Goal: Navigation & Orientation: Find specific page/section

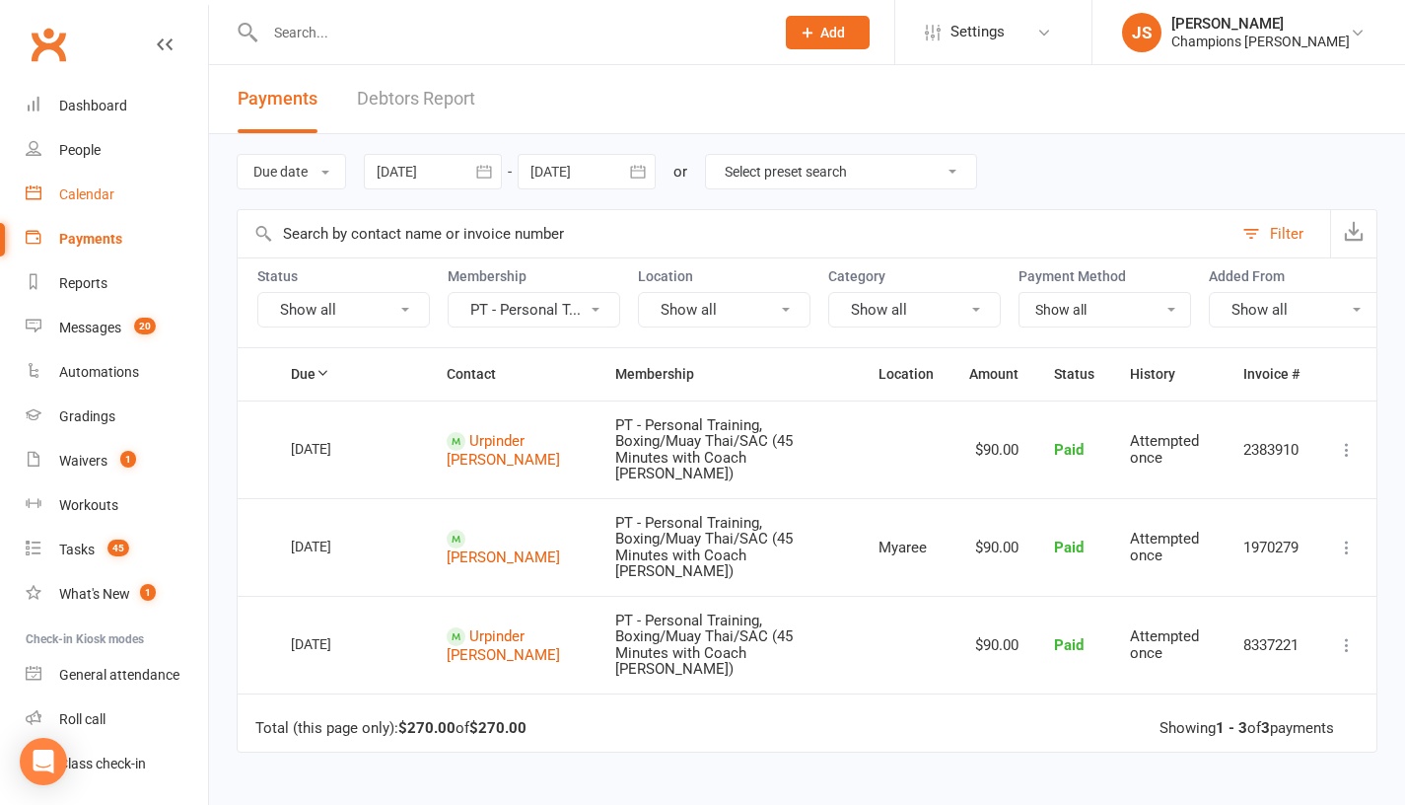
click at [90, 191] on div "Calendar" at bounding box center [86, 194] width 55 height 16
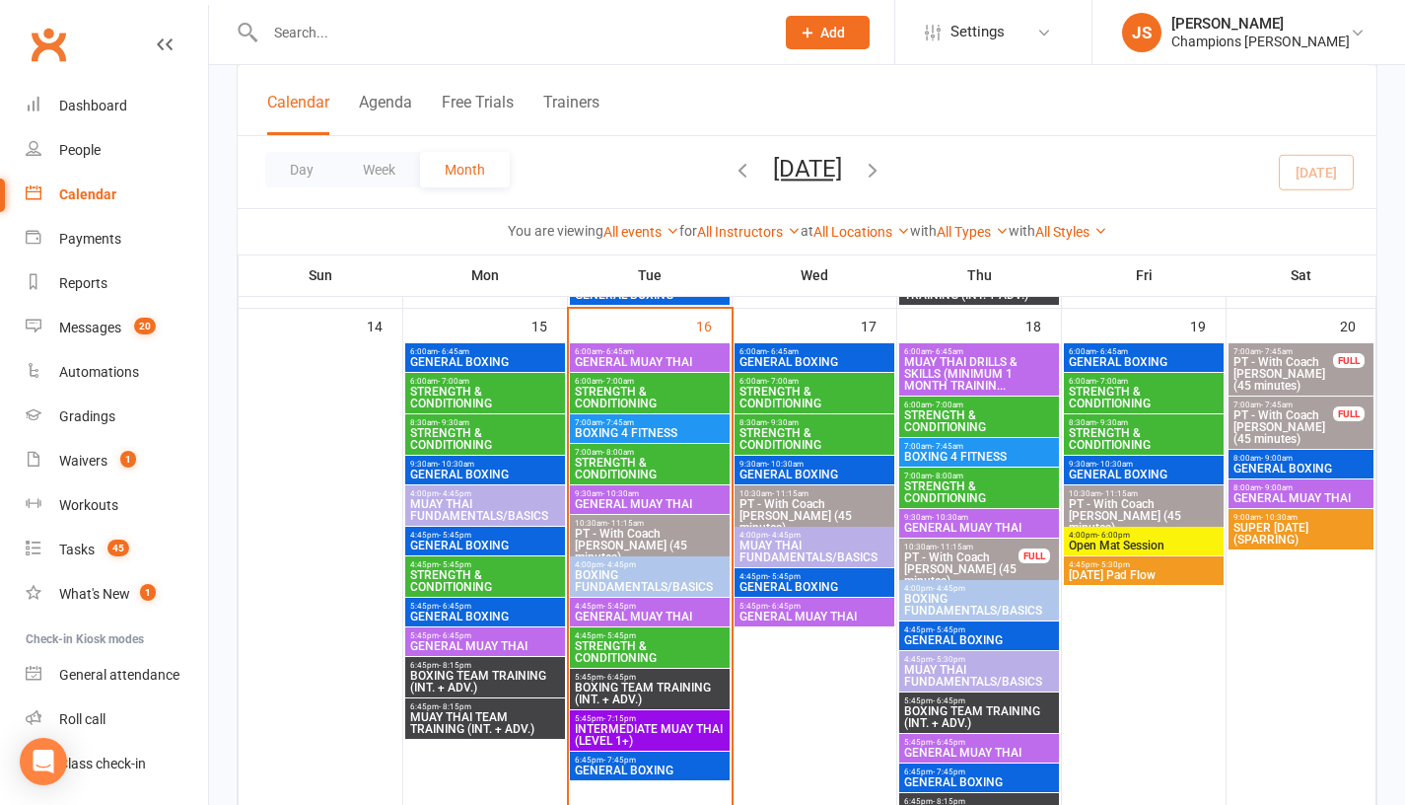
scroll to position [1164, 0]
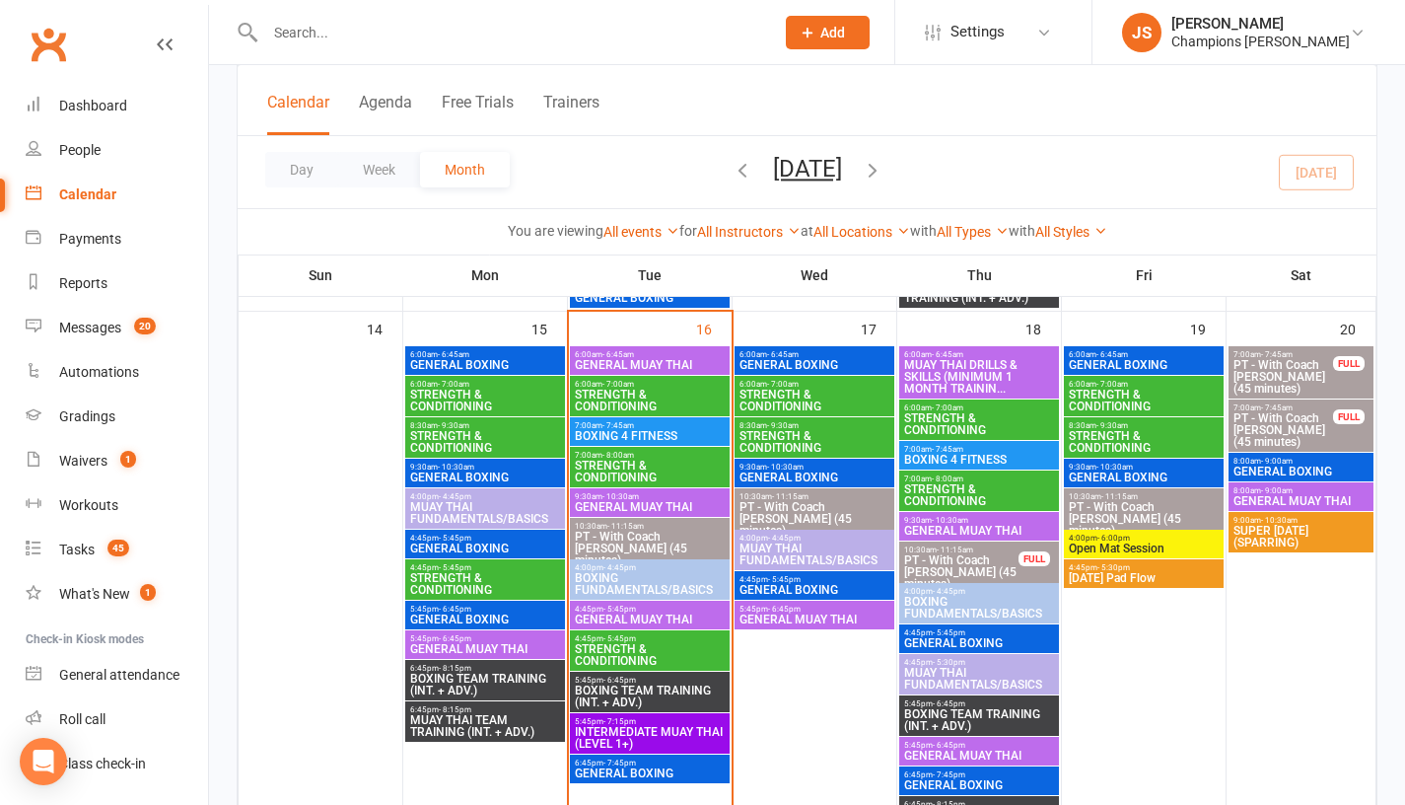
click at [659, 656] on span "STRENGTH & CONDITIONING" at bounding box center [650, 655] width 152 height 24
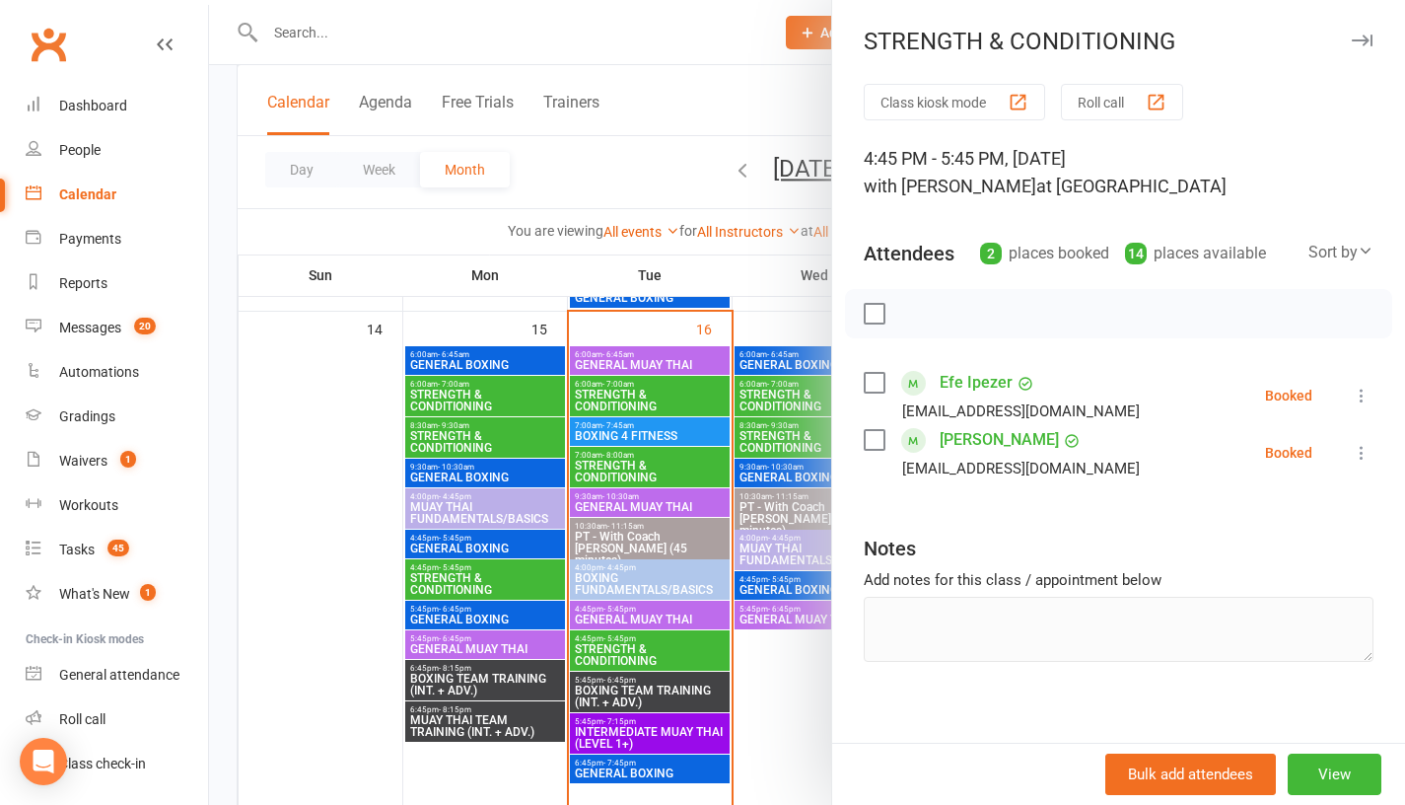
click at [282, 493] on div at bounding box center [807, 402] width 1196 height 805
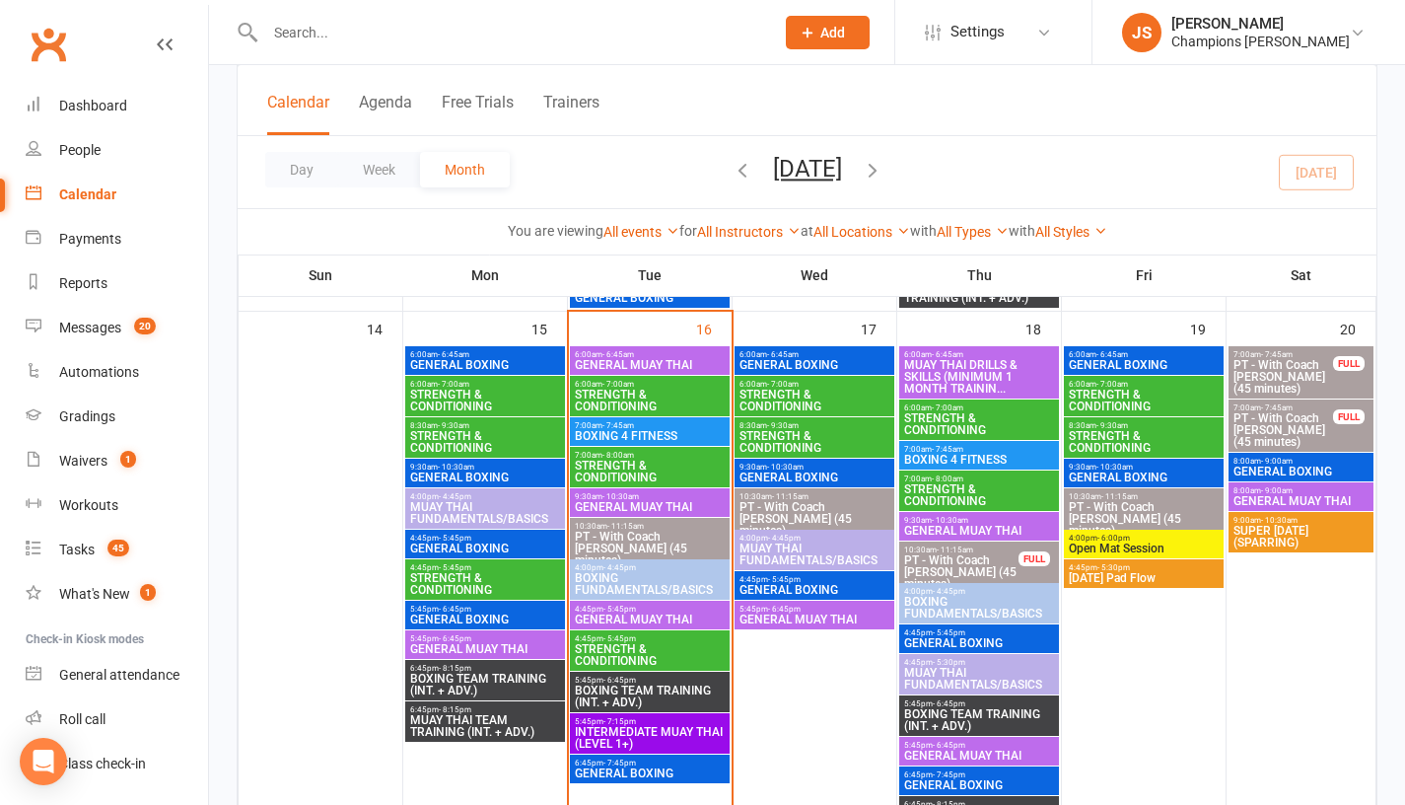
click at [599, 690] on span "BOXING TEAM TRAINING (INT. + ADV.)" at bounding box center [650, 696] width 152 height 24
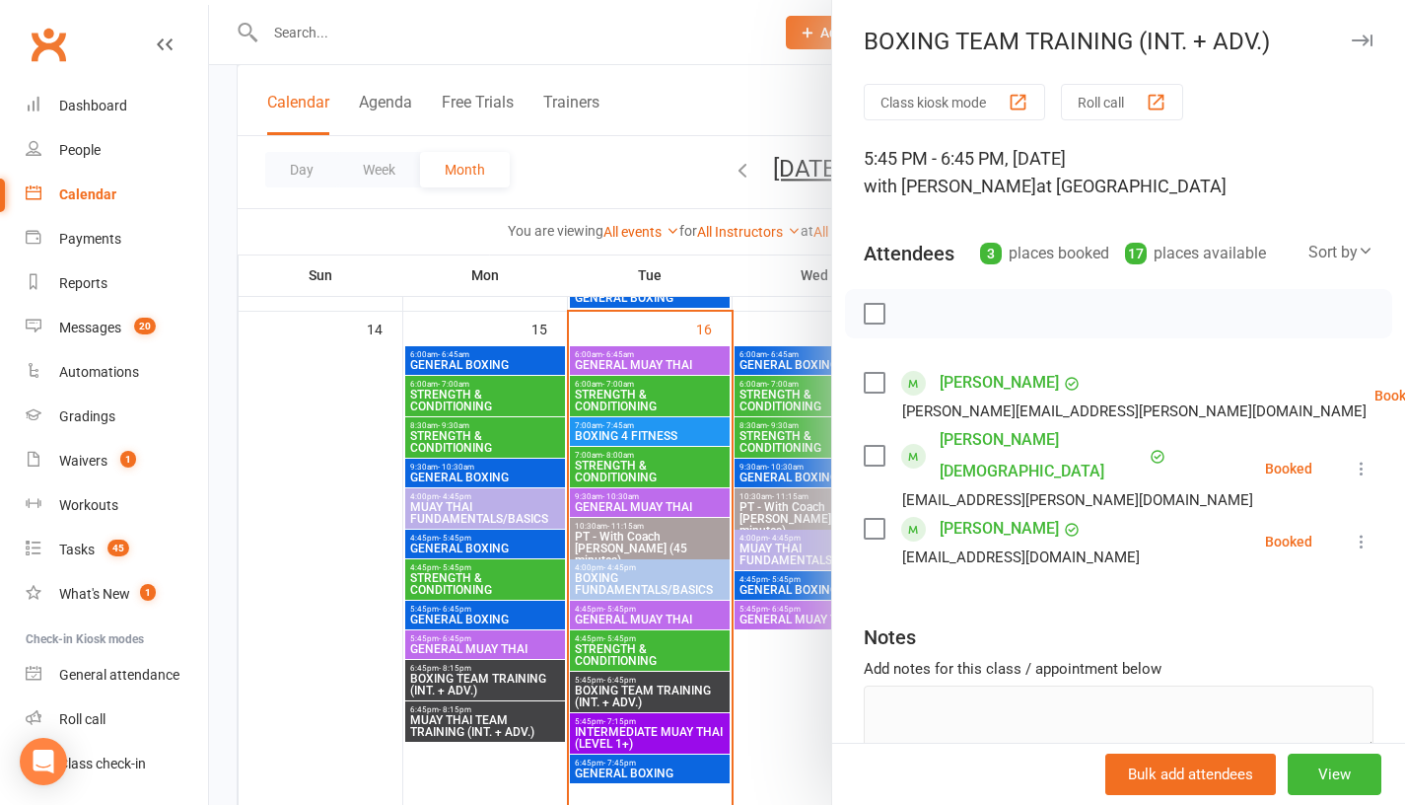
click at [285, 584] on div at bounding box center [807, 402] width 1196 height 805
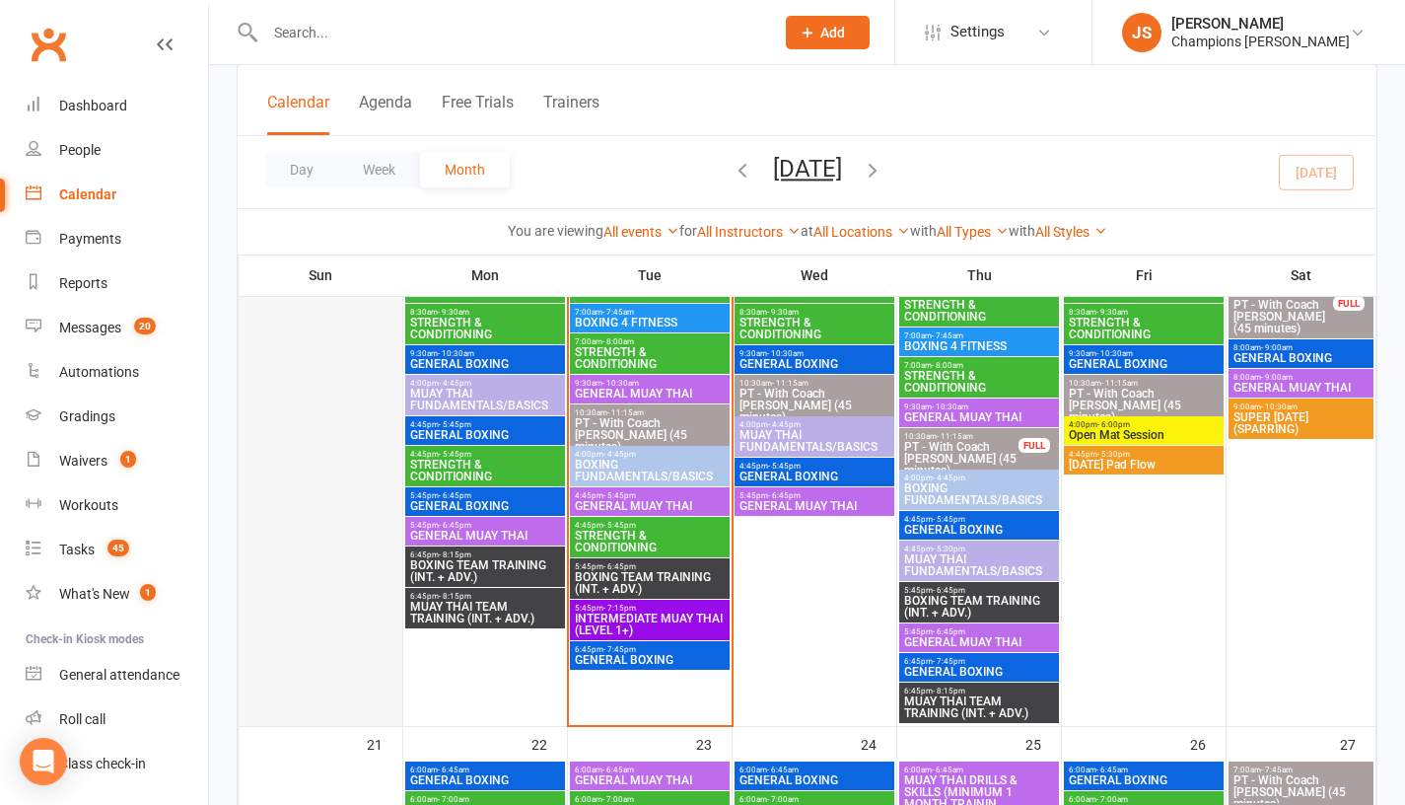
scroll to position [1286, 0]
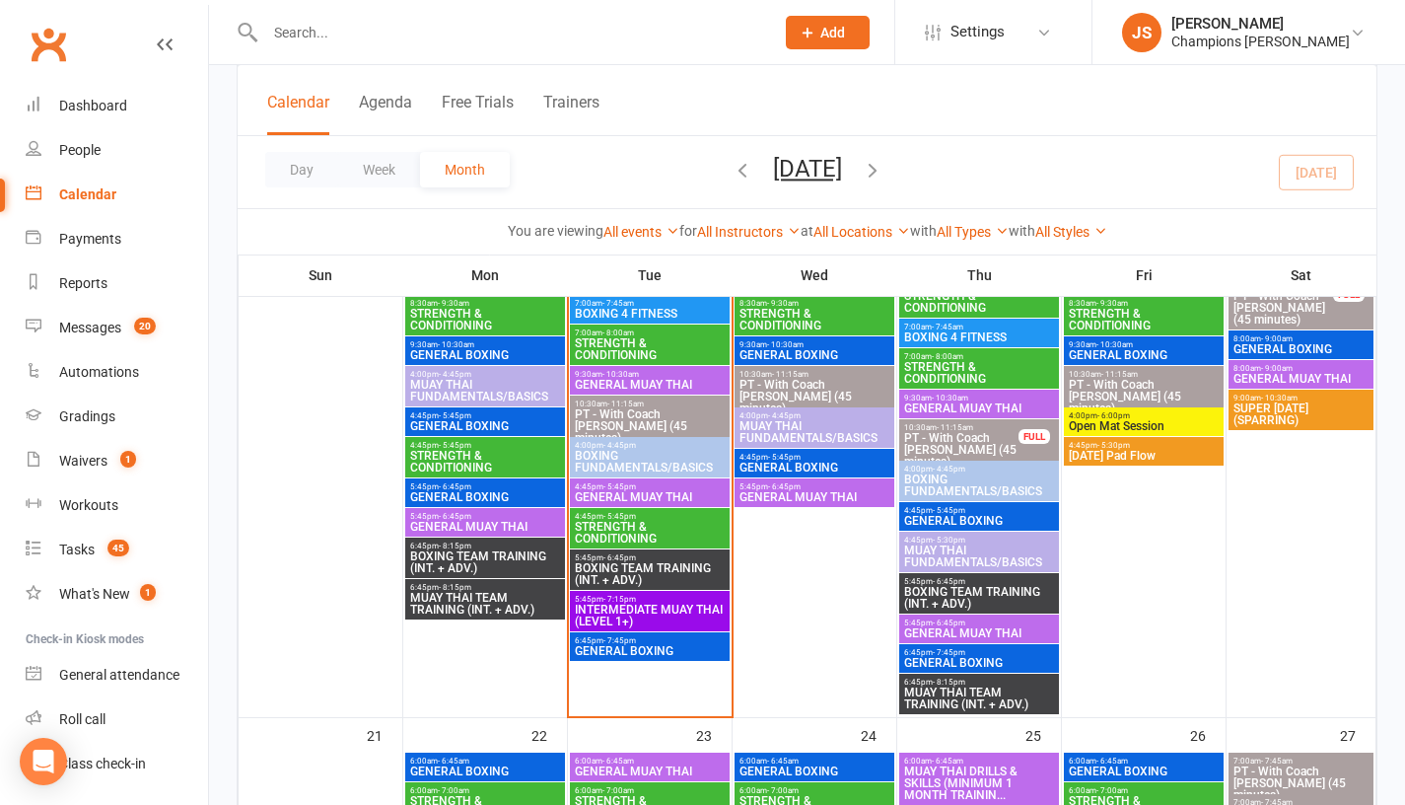
click at [666, 649] on span "GENERAL BOXING" at bounding box center [650, 651] width 152 height 12
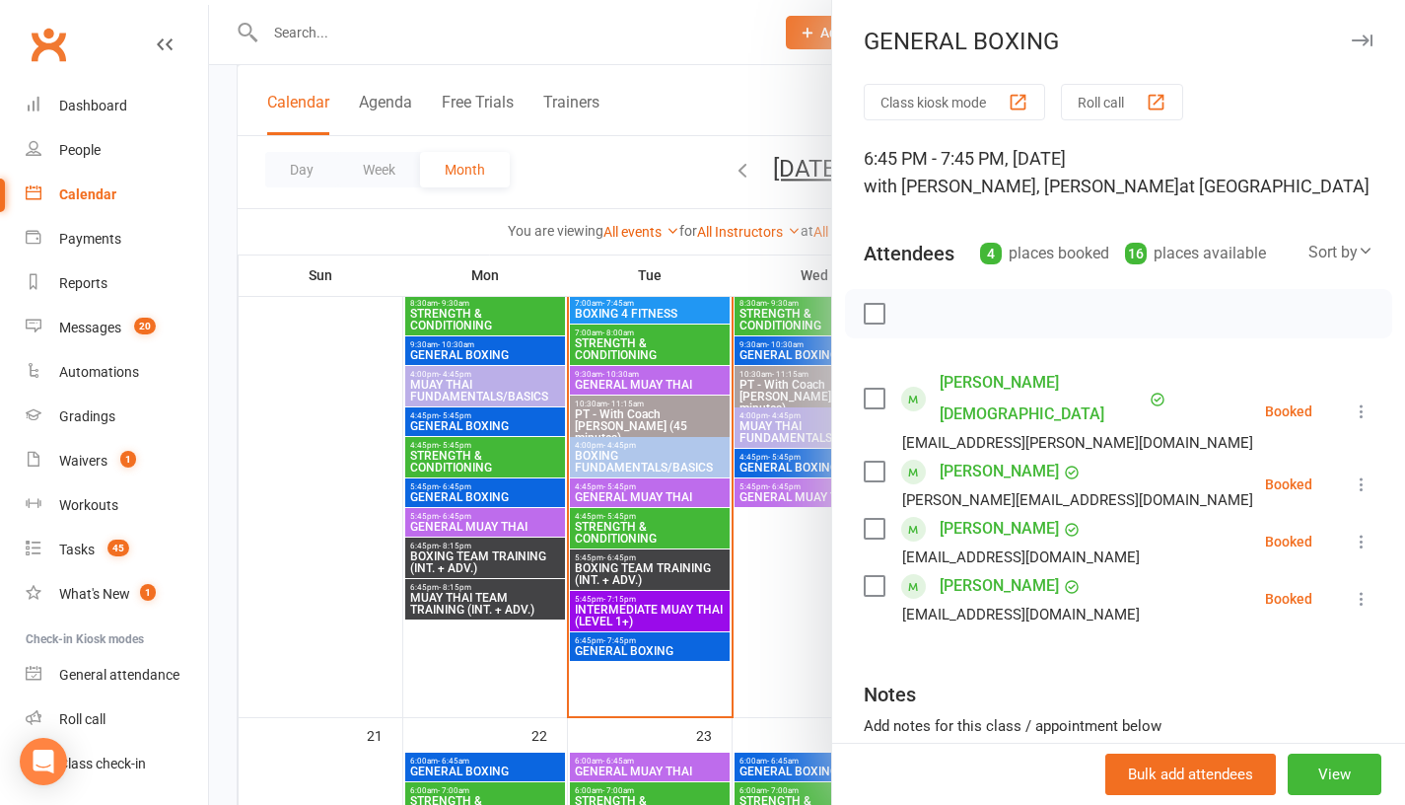
click at [377, 675] on div at bounding box center [807, 402] width 1196 height 805
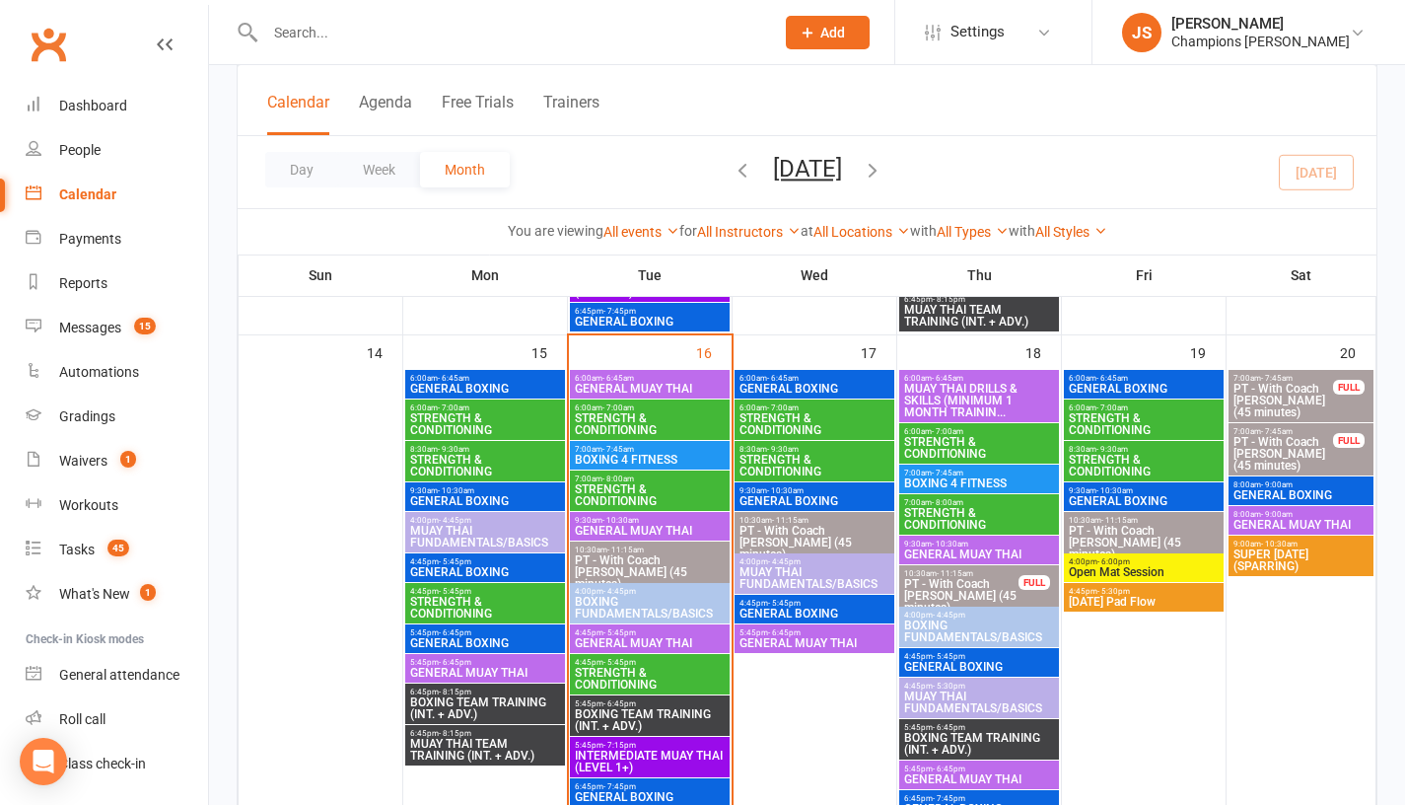
scroll to position [1146, 0]
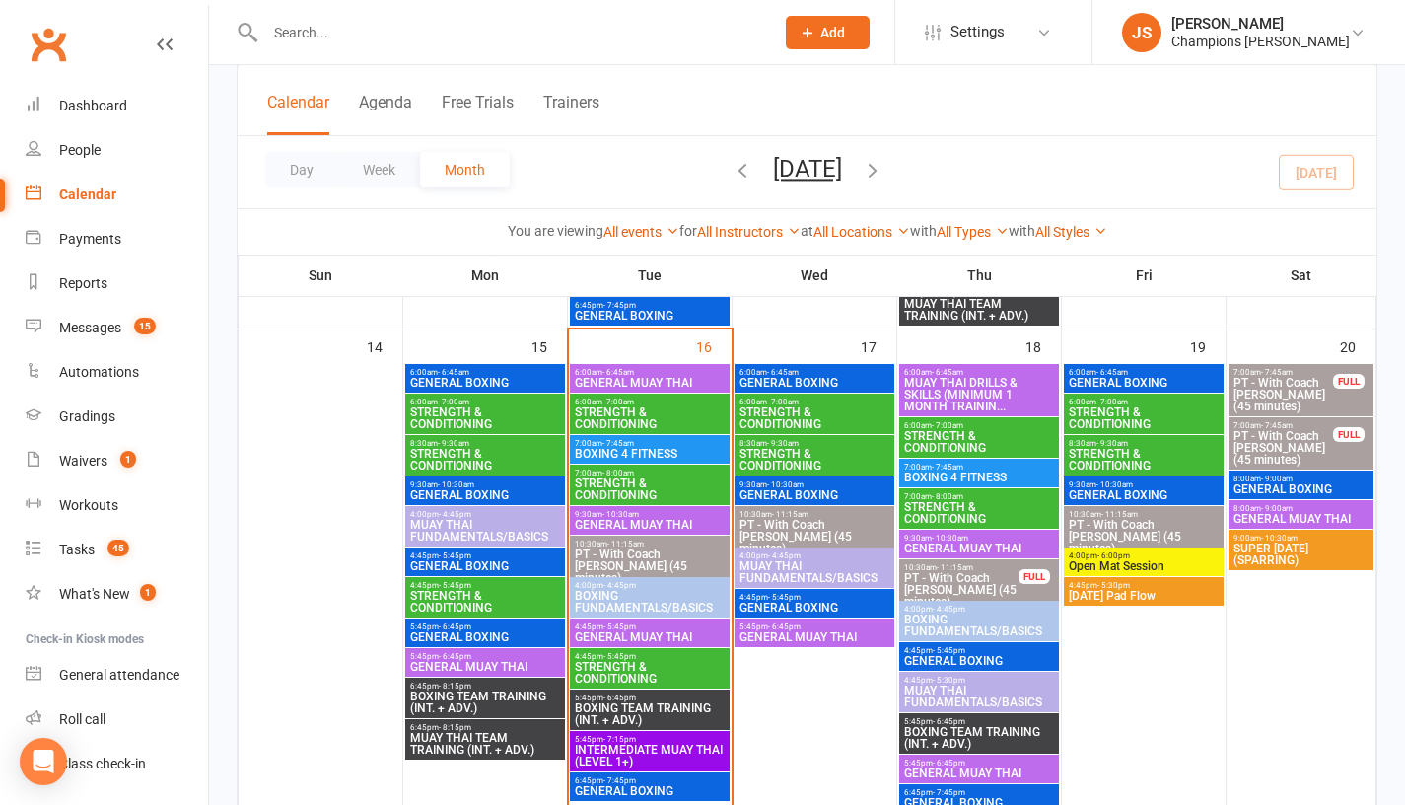
click at [666, 702] on span "BOXING TEAM TRAINING (INT. + ADV.)" at bounding box center [650, 714] width 152 height 24
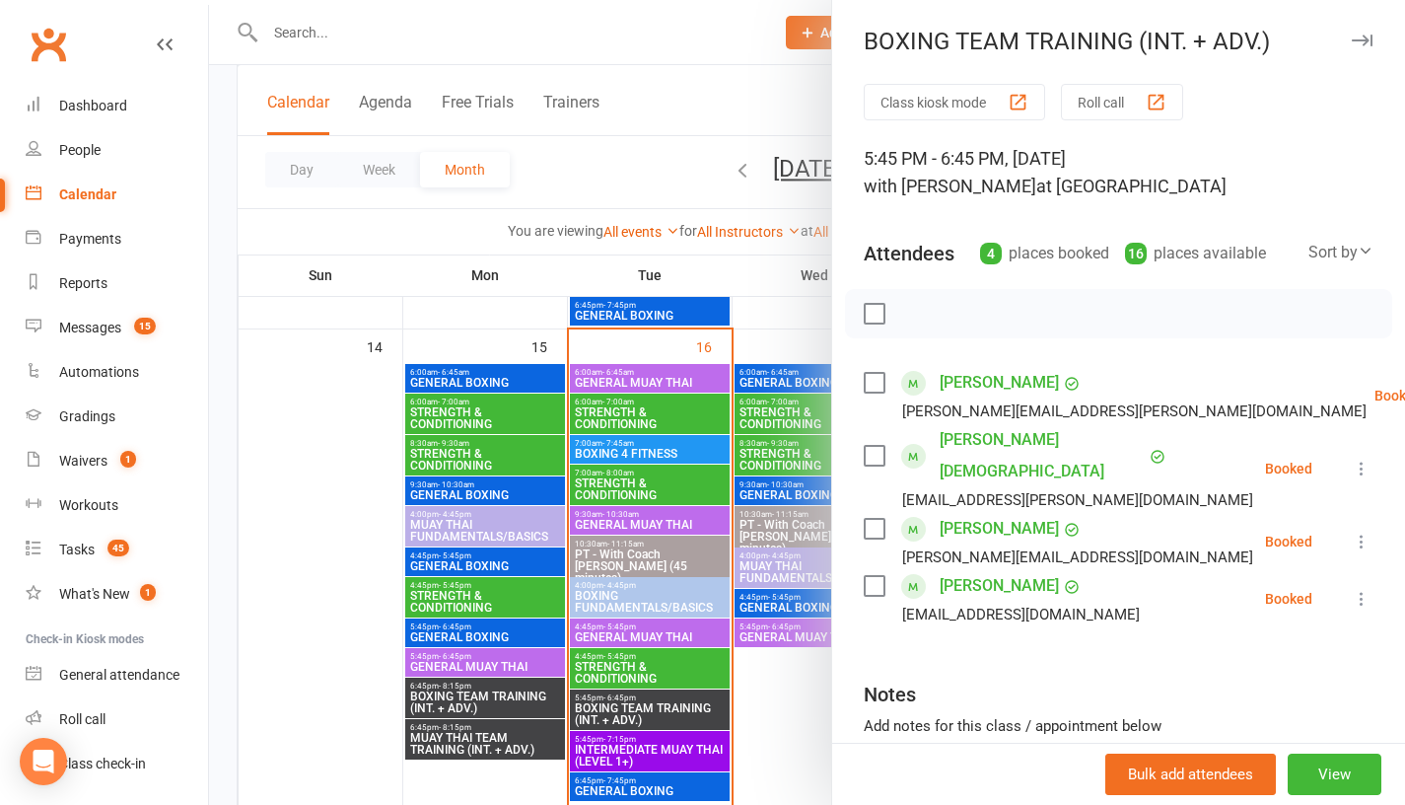
click at [231, 588] on div at bounding box center [807, 402] width 1196 height 805
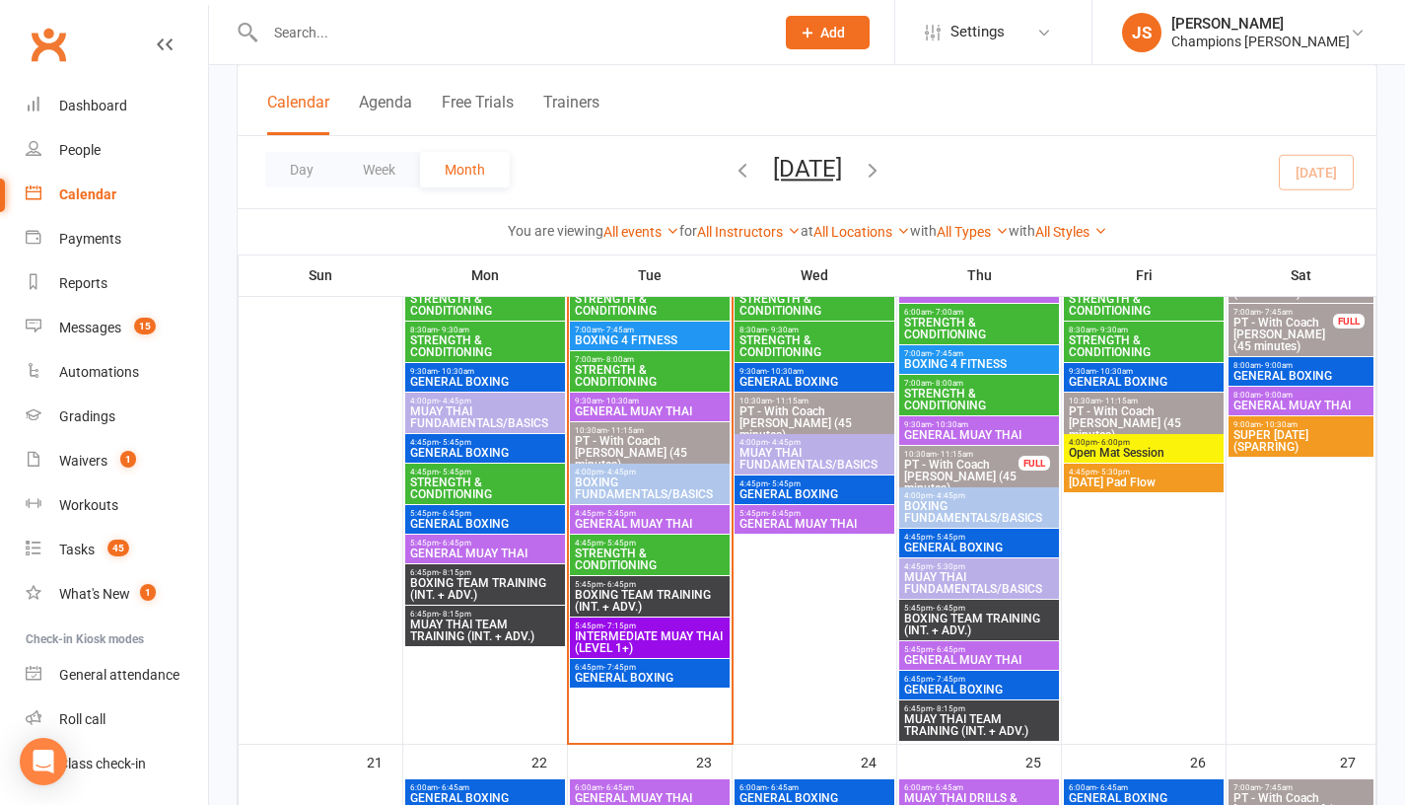
scroll to position [1260, 0]
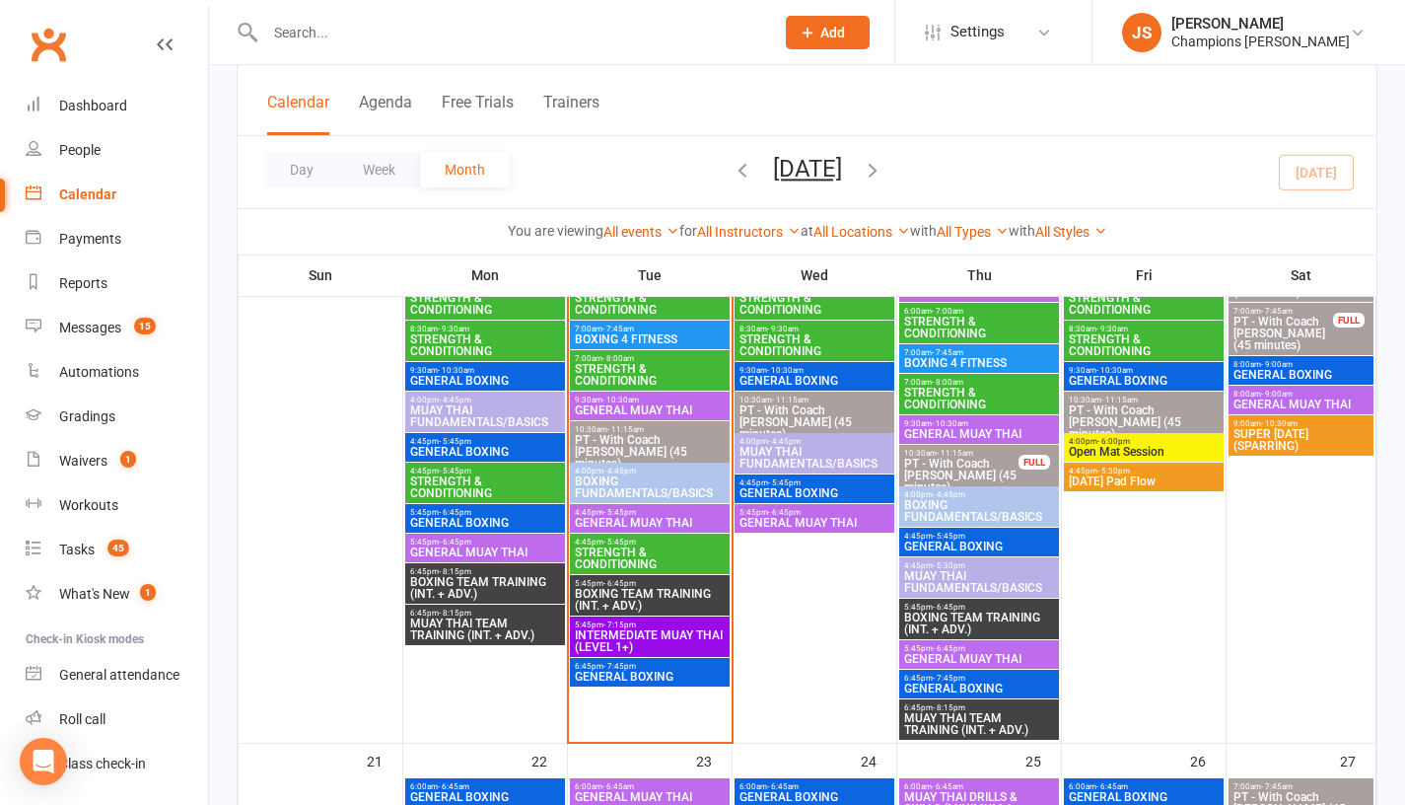
click at [632, 600] on span "BOXING TEAM TRAINING (INT. + ADV.)" at bounding box center [650, 600] width 152 height 24
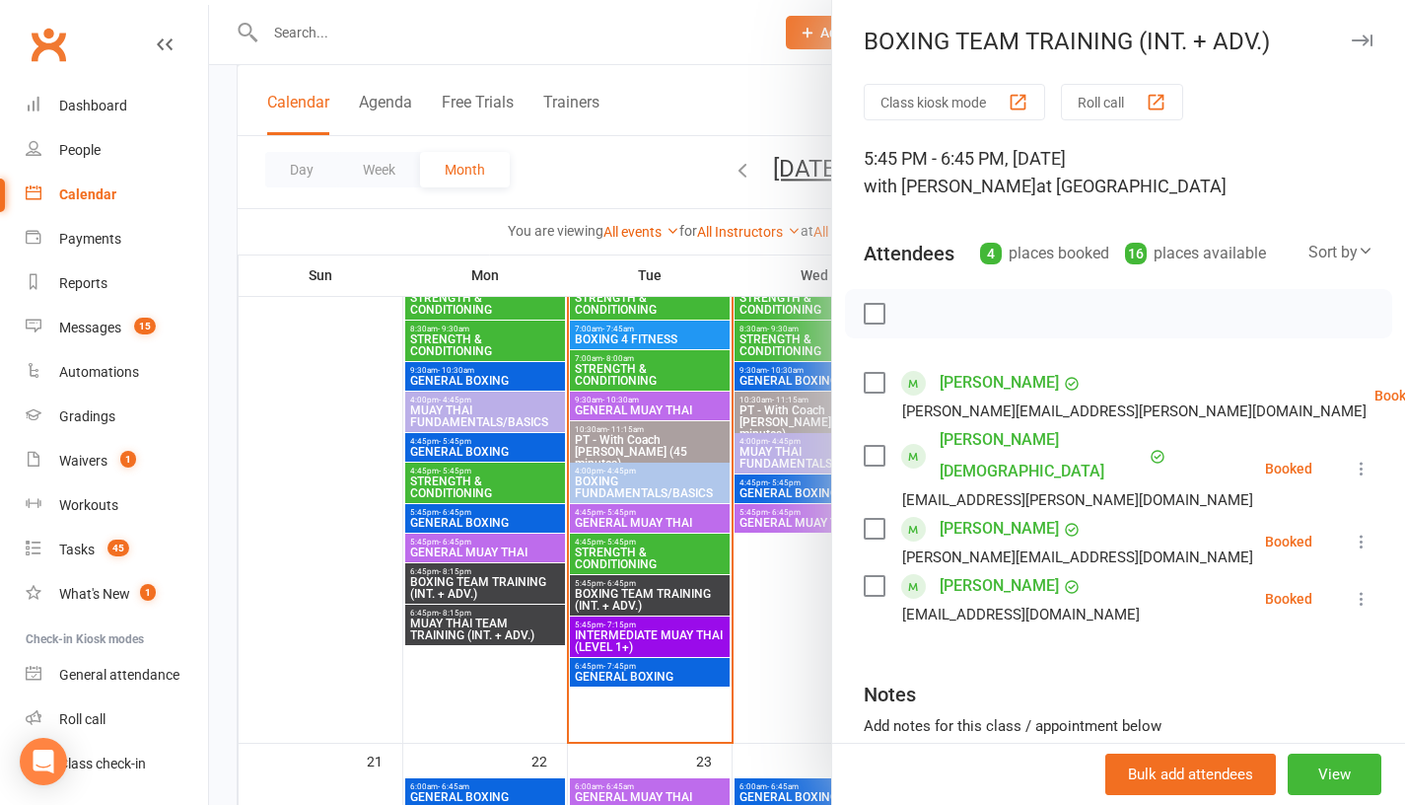
click at [419, 675] on div at bounding box center [807, 402] width 1196 height 805
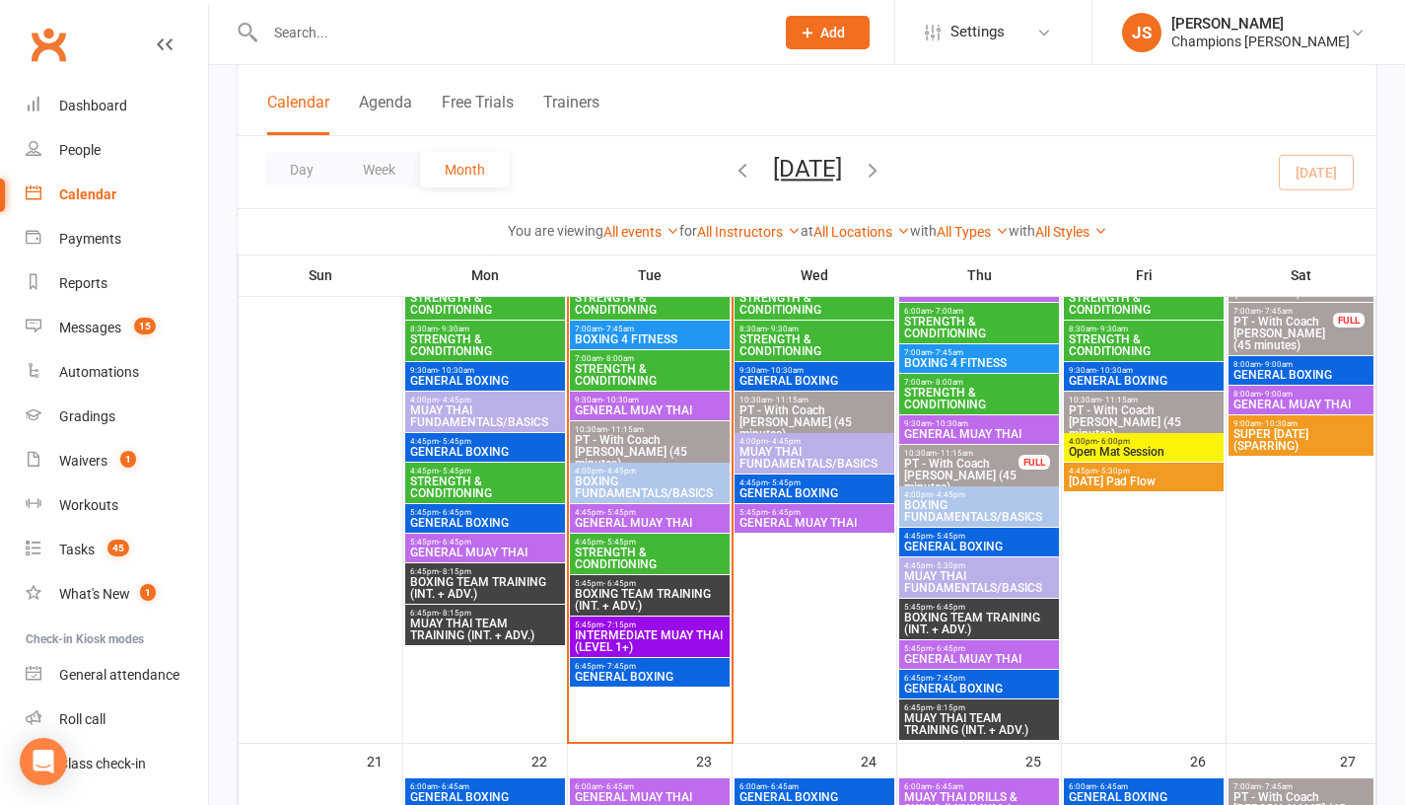
click at [623, 666] on span "- 7:45pm" at bounding box center [619, 666] width 33 height 9
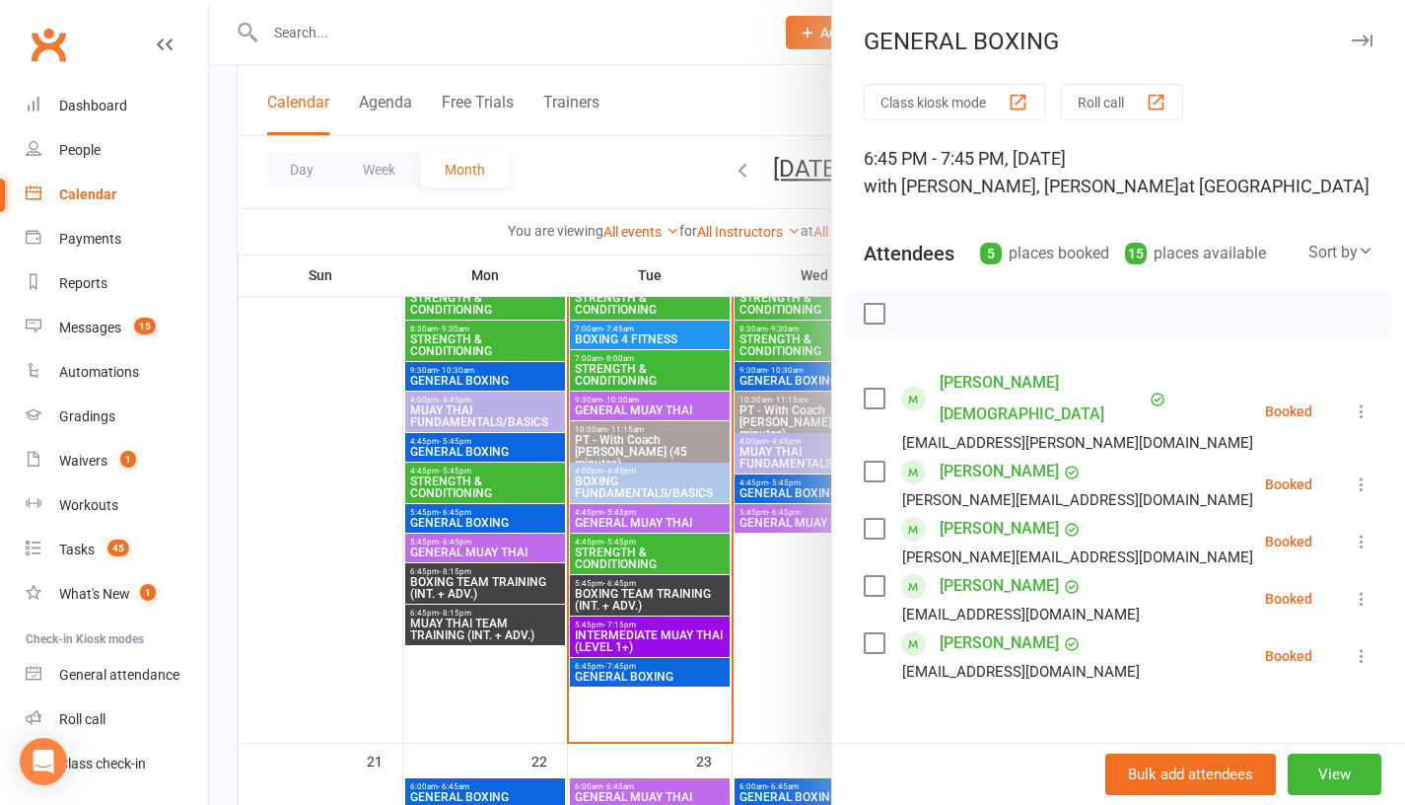
click at [489, 688] on div at bounding box center [807, 402] width 1196 height 805
